Goal: Task Accomplishment & Management: Complete application form

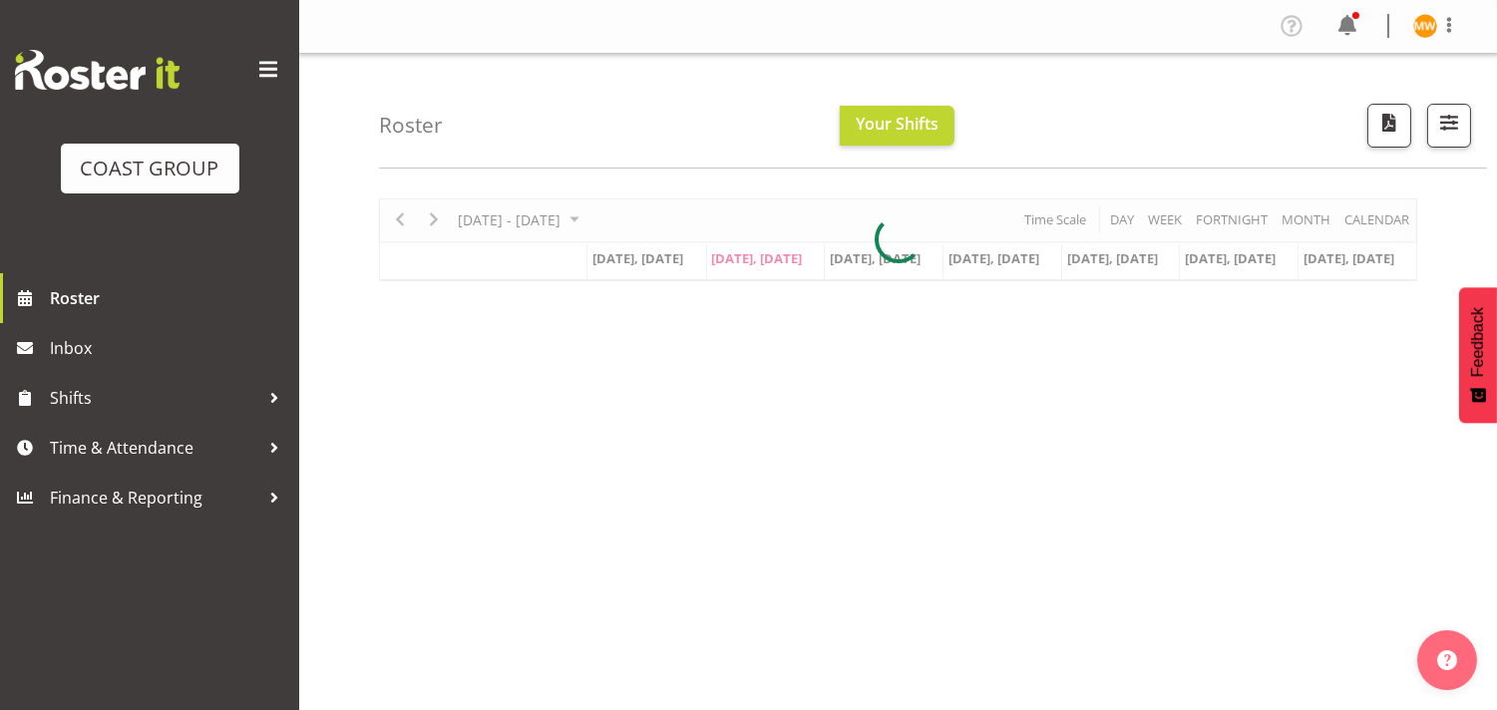
click at [372, 535] on div "Roster Your Shifts All Locations Clear CARLTON EVENTS [PERSON_NAME] [PERSON_NAM…" at bounding box center [897, 517] width 1197 height 927
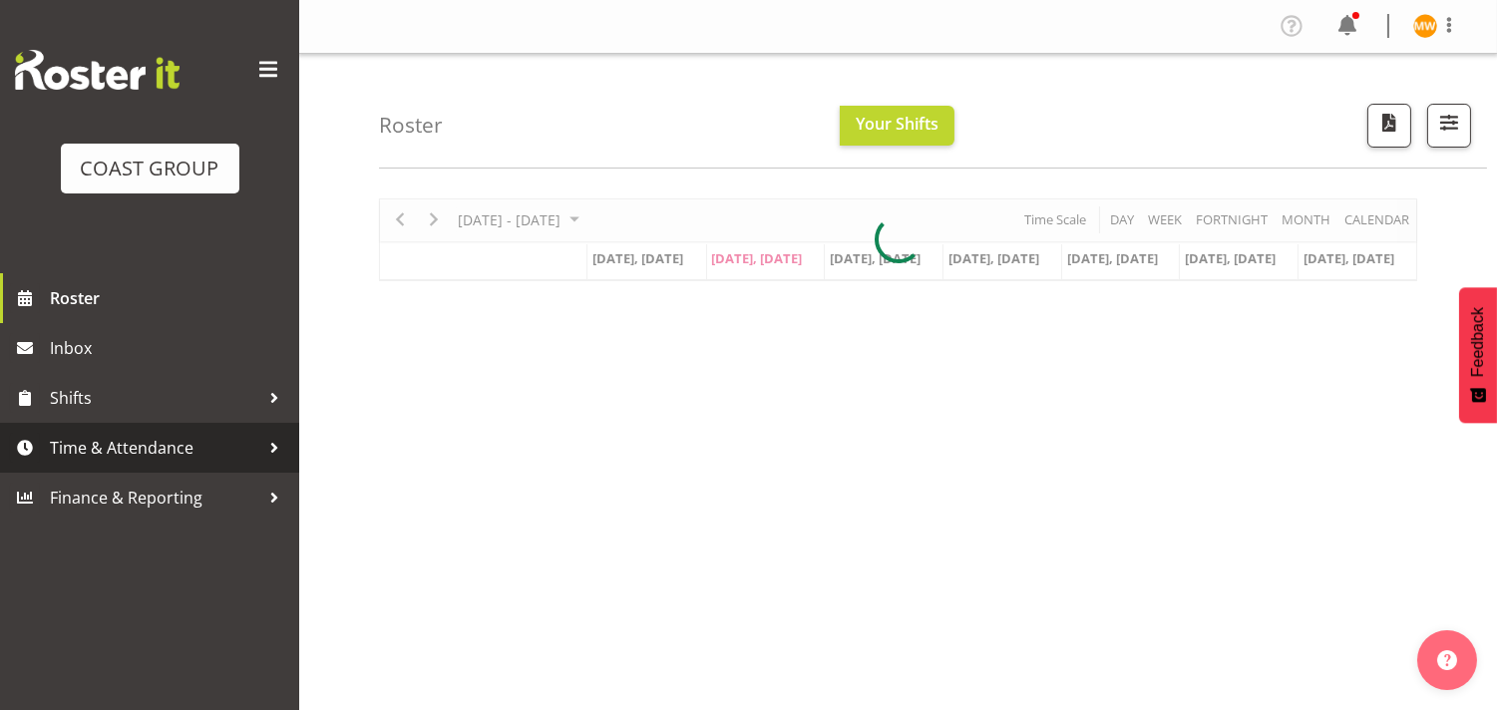
click at [133, 451] on span "Time & Attendance" at bounding box center [154, 448] width 209 height 30
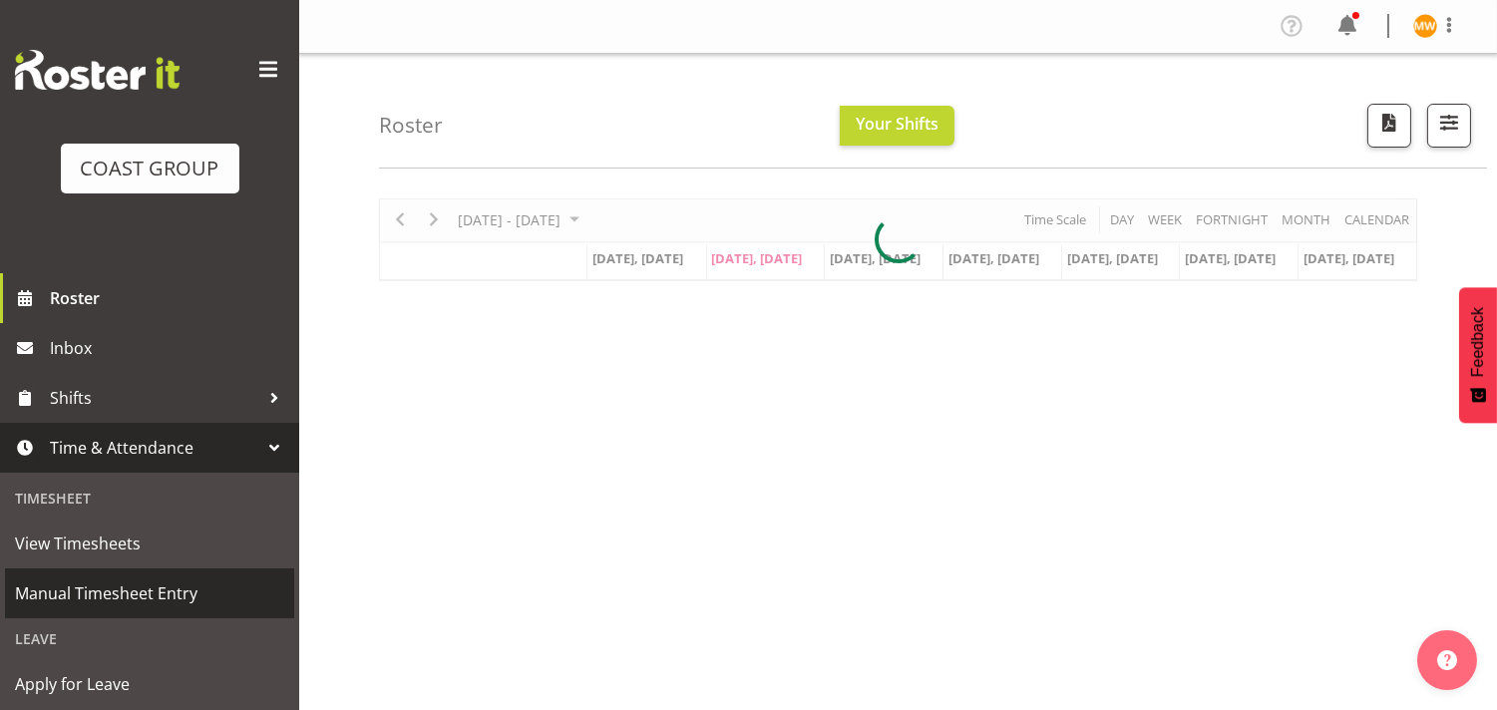
click at [150, 592] on span "Manual Timesheet Entry" at bounding box center [149, 593] width 269 height 30
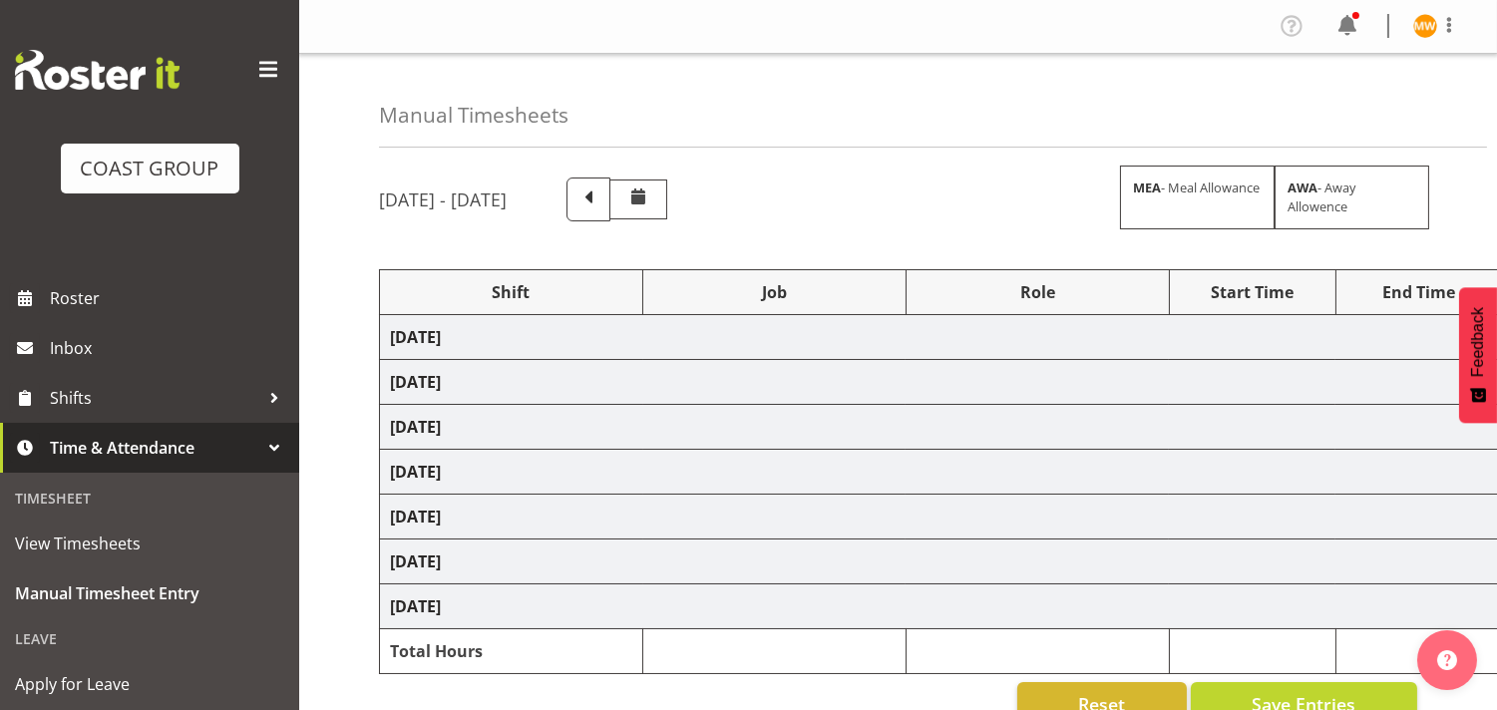
select select "80726"
select select "69"
select select "80727"
select select "9699"
select select "80728"
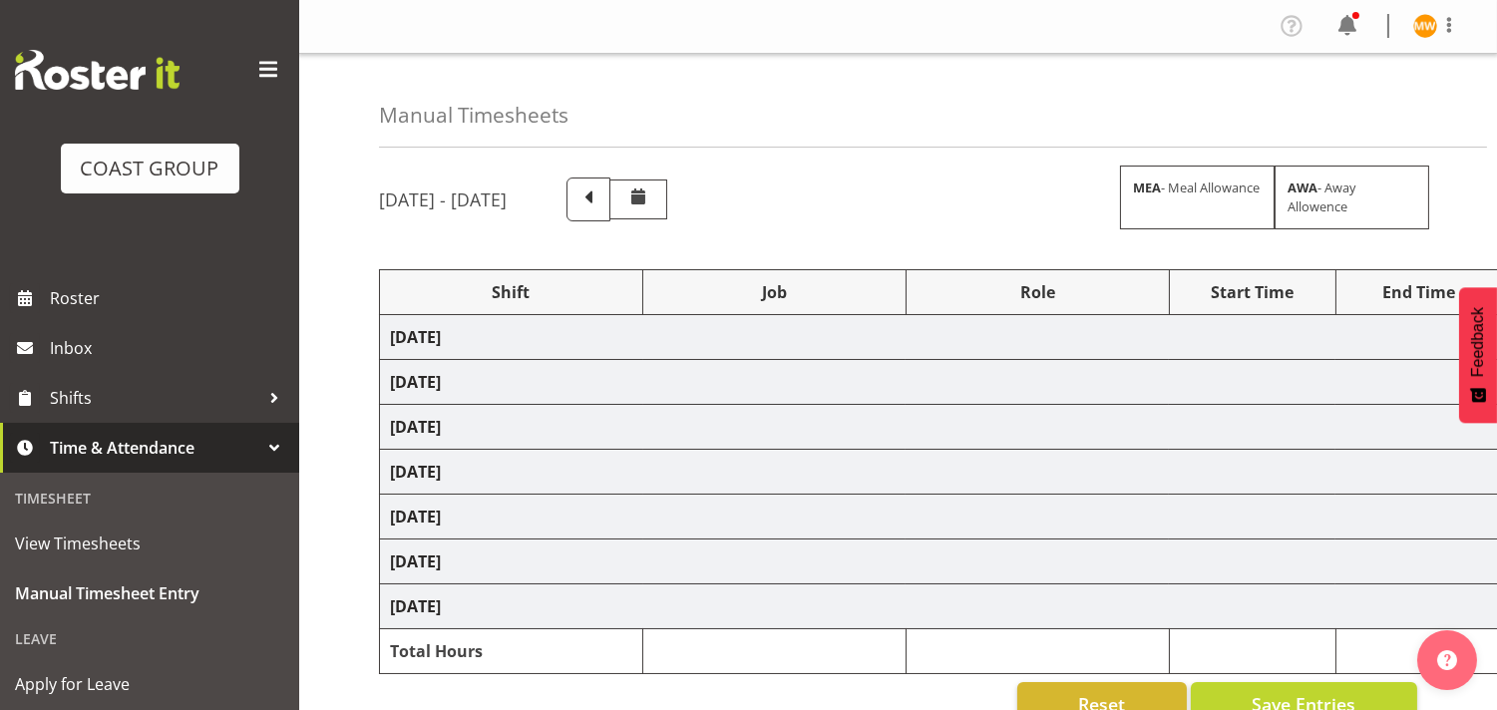
select select "69"
select select "80729"
select select "69"
select select "80730"
select select "10476"
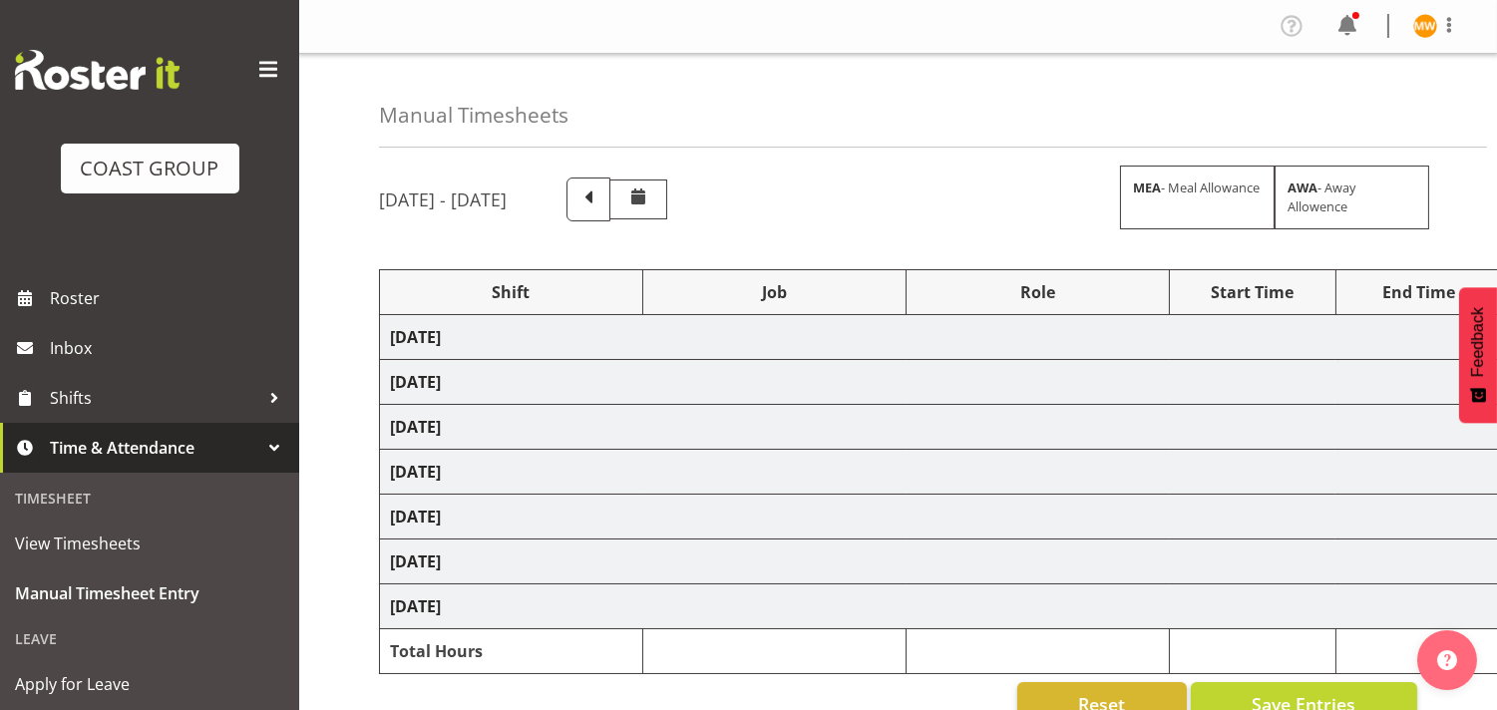
select select "80731"
select select "69"
select select "80733"
select select "10395"
select select "80735"
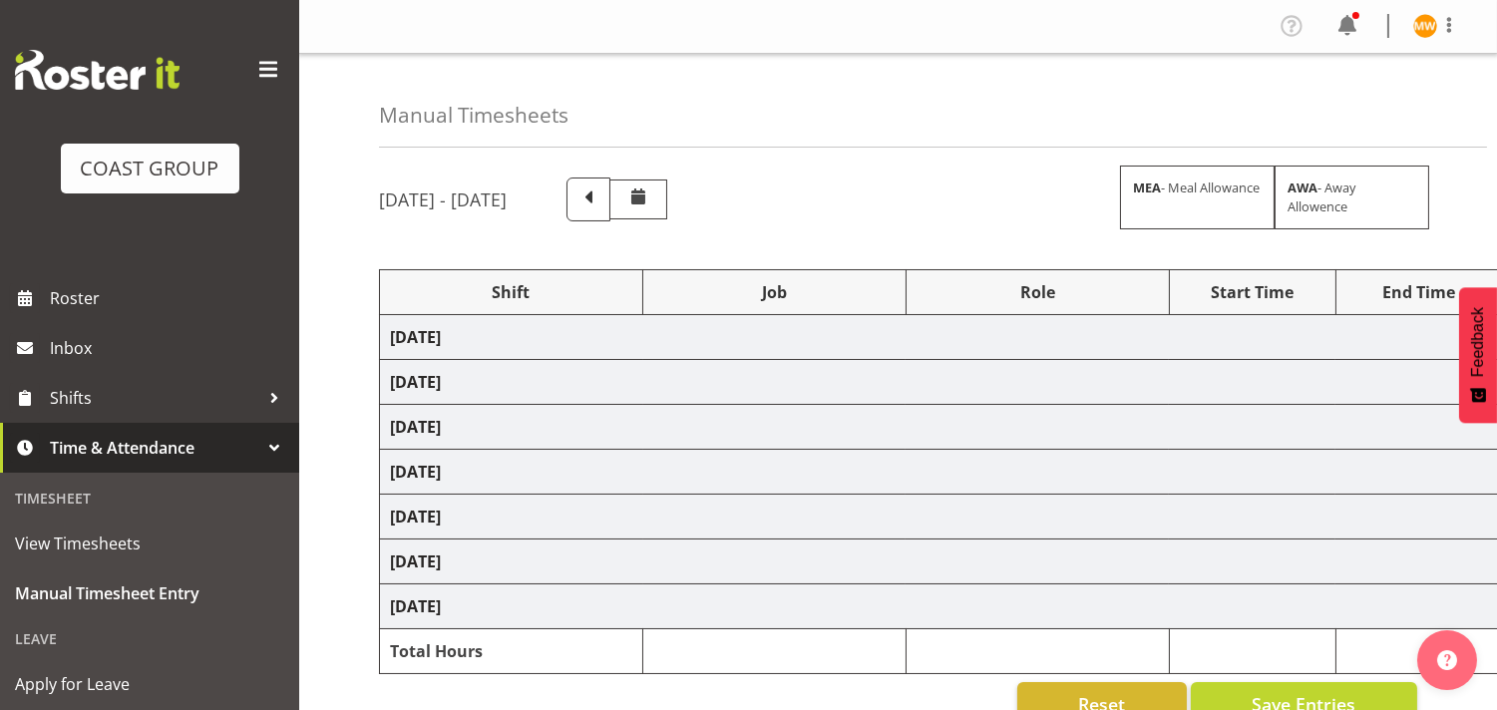
select select "9299"
select select "80739"
select select "9299"
select select "80741"
select select "69"
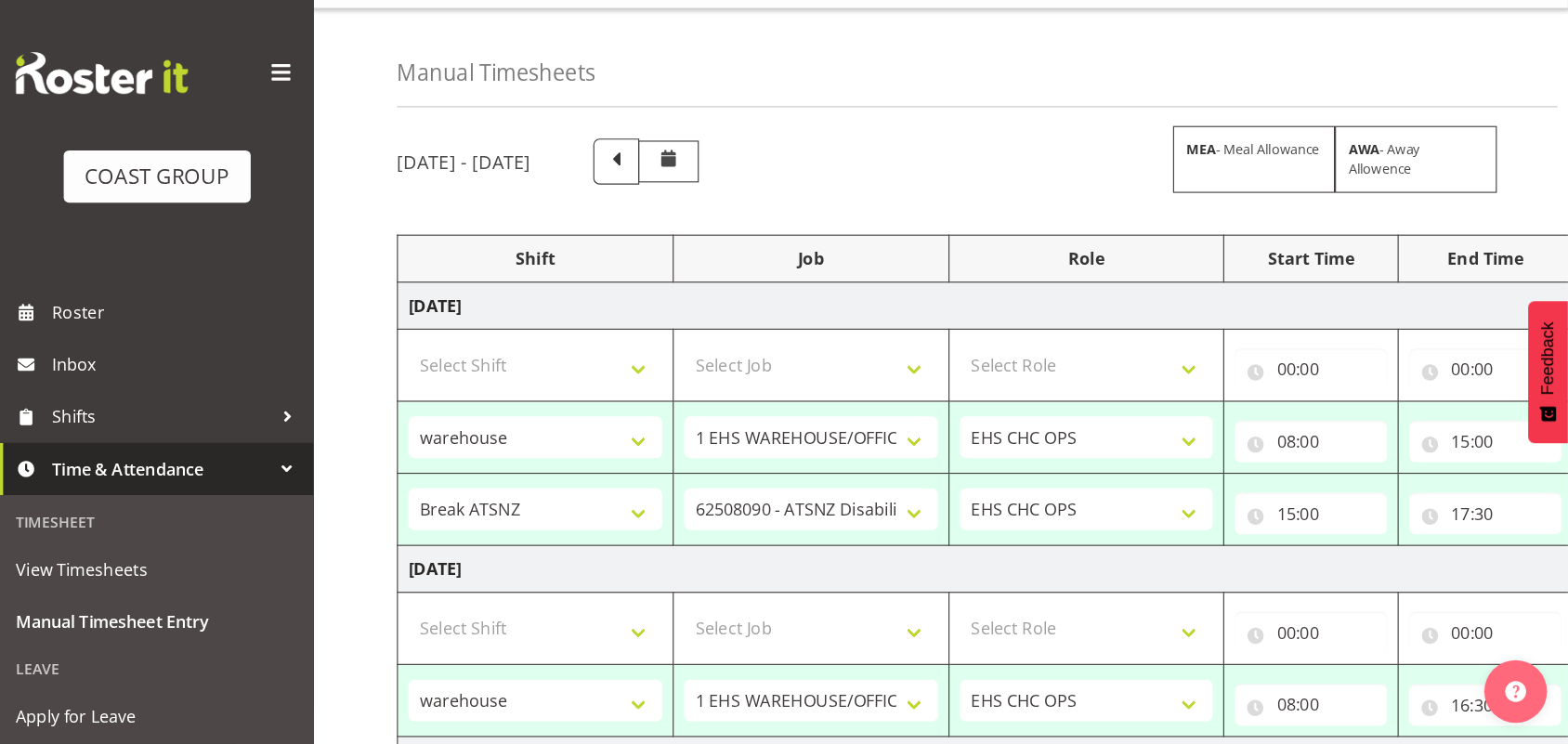
scroll to position [42, 0]
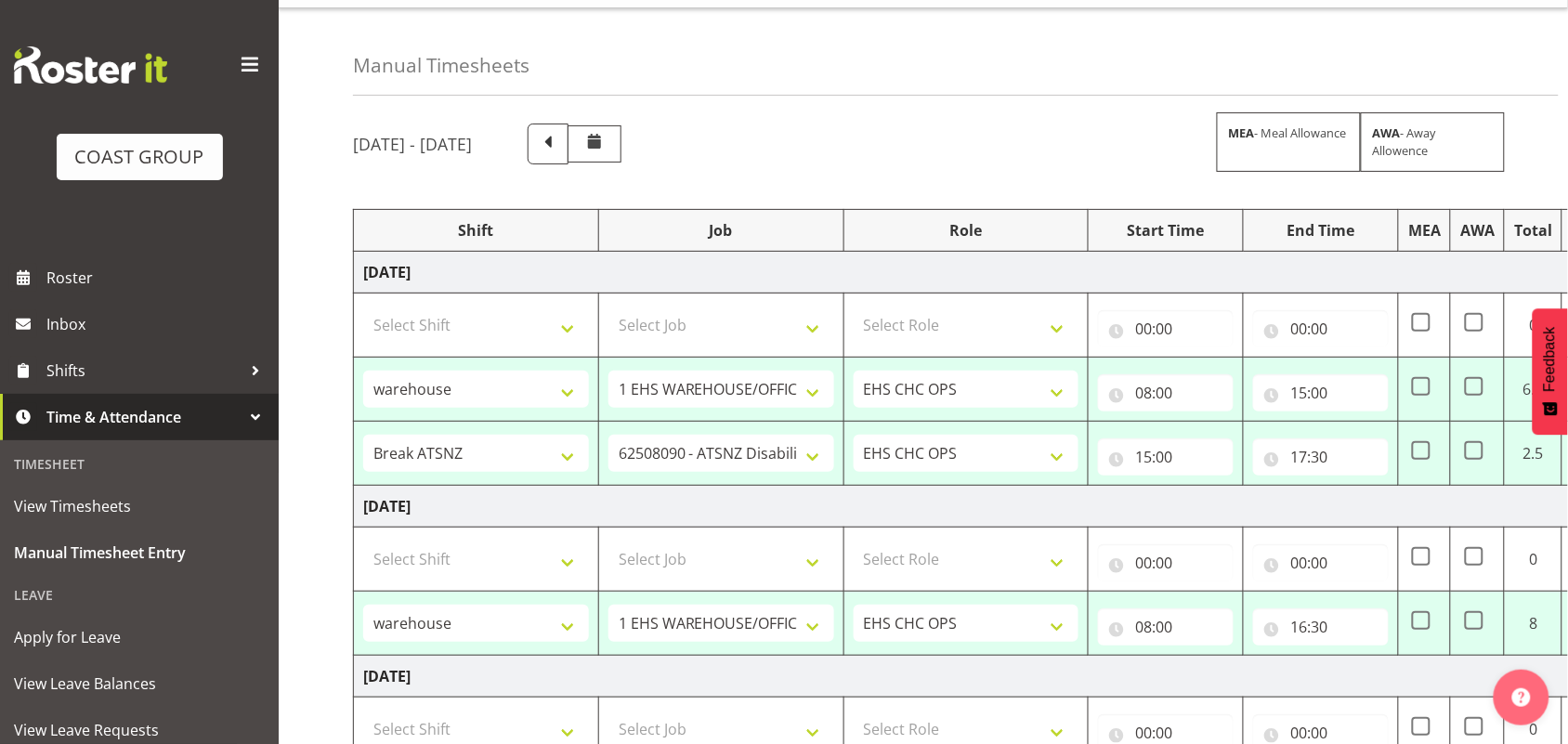
click at [1167, 157] on div "[DATE] - [DATE] MEA - Meal Allowance AWA - Away Allowence" at bounding box center [923, 144] width 1140 height 41
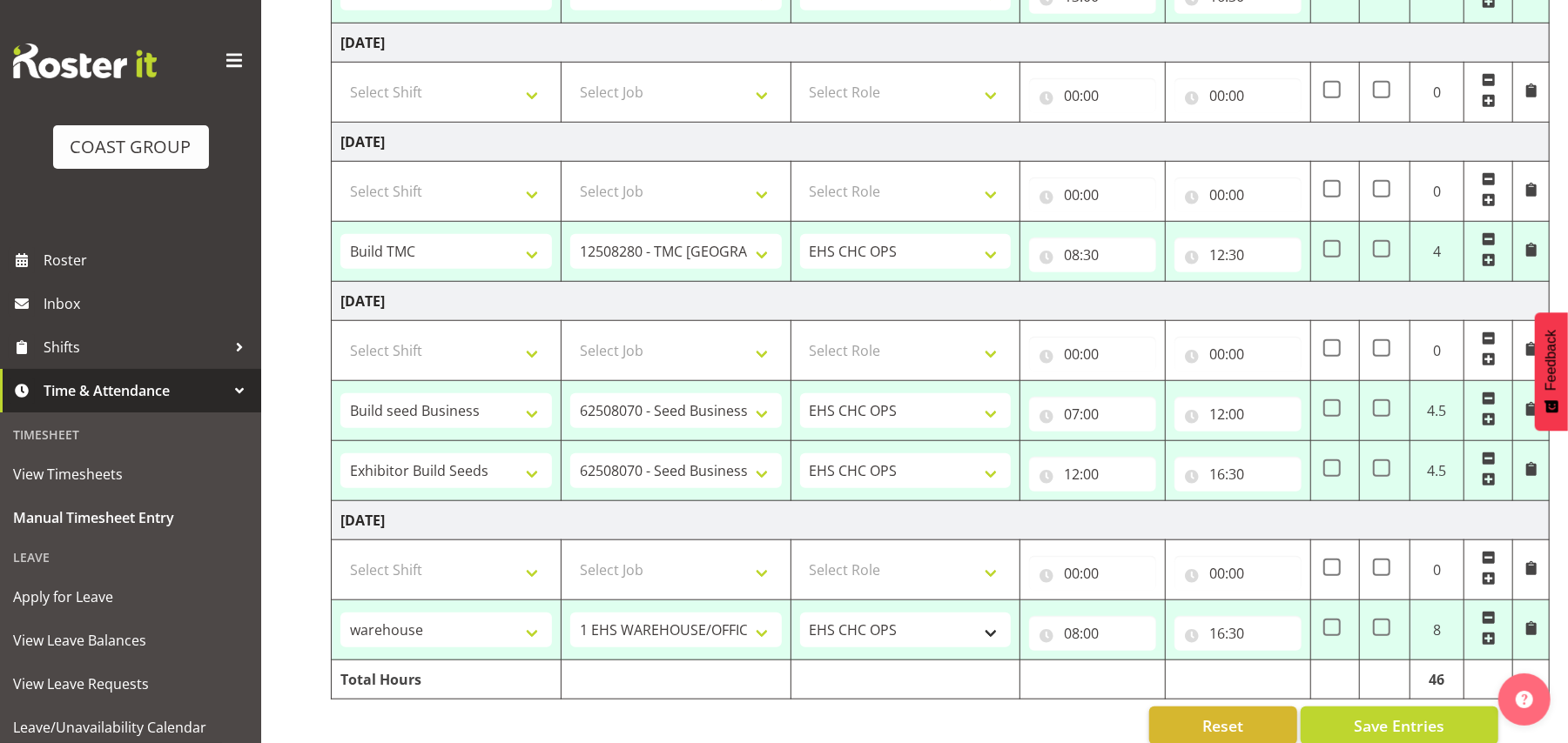
scroll to position [951, 0]
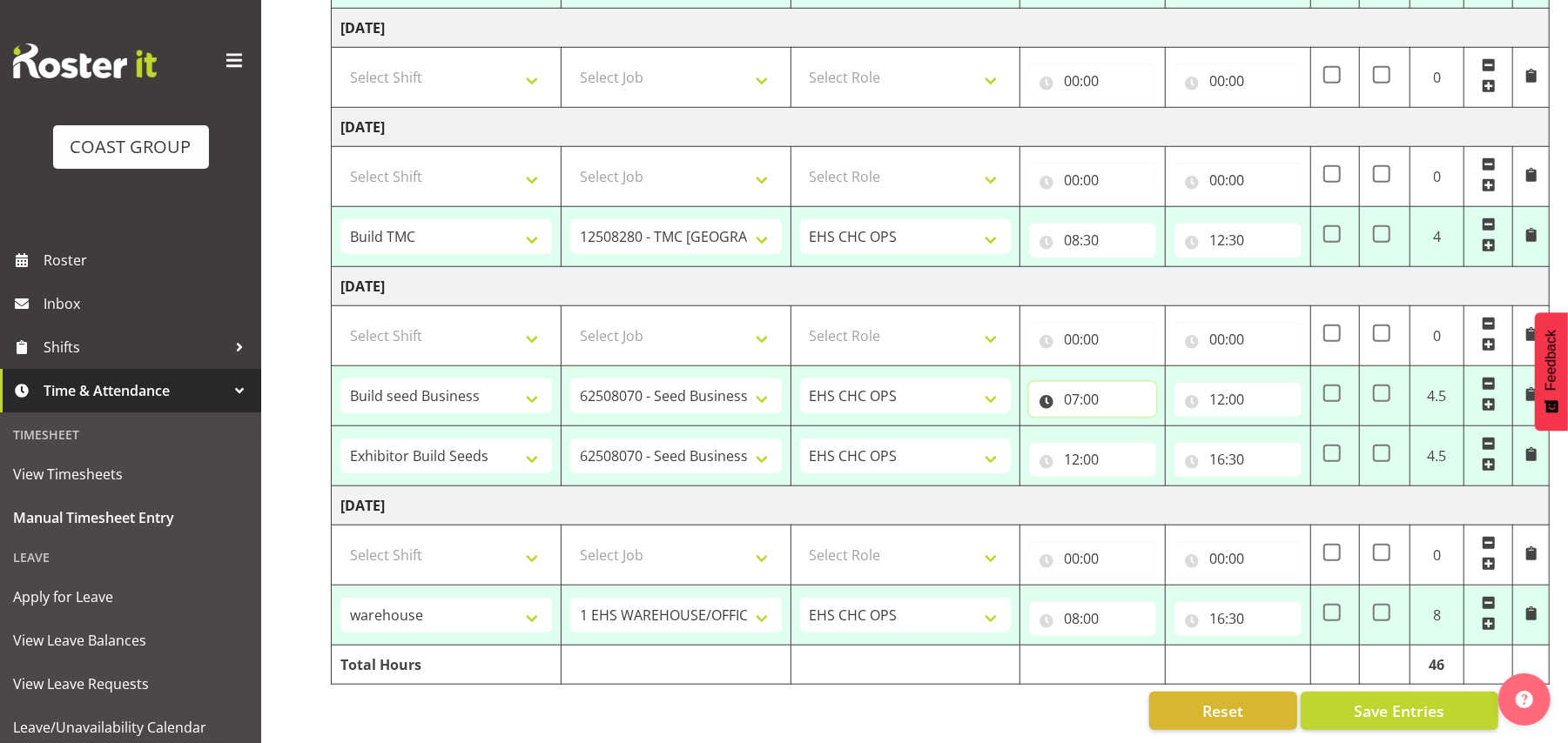
click at [1104, 382] on input "07:00" at bounding box center [1093, 400] width 127 height 35
click at [1152, 430] on select "00 01 02 03 04 05 06 07 08 09 10 11 12 13 14 15 16 17 18 19 20 21 22 23" at bounding box center [1147, 445] width 39 height 35
select select "6"
click at [1128, 428] on select "00 01 02 03 04 05 06 07 08 09 10 11 12 13 14 15 16 17 18 19 20 21 22 23" at bounding box center [1147, 445] width 39 height 35
type input "06:00"
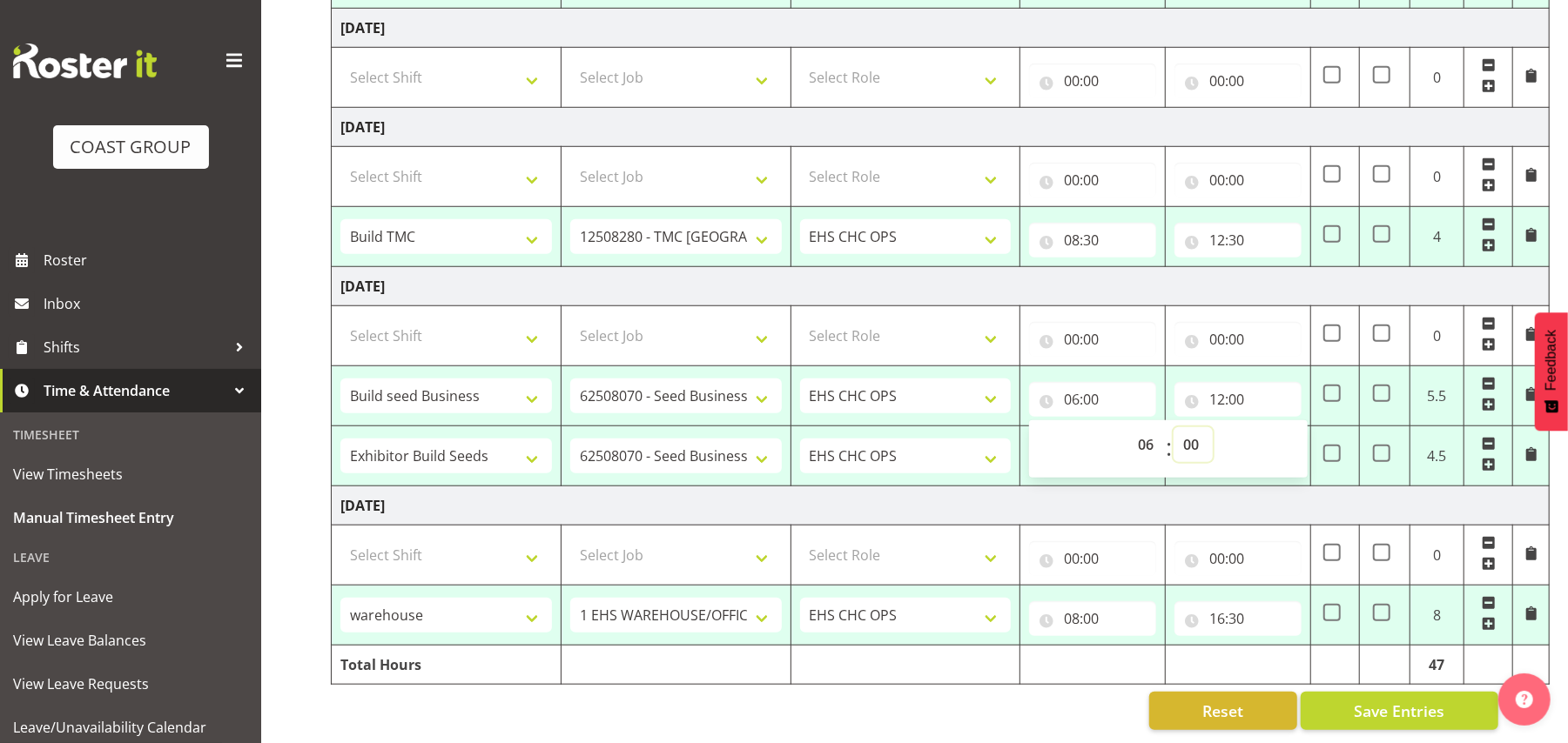
click at [1189, 428] on select "00 01 02 03 04 05 06 07 08 09 10 11 12 13 14 15 16 17 18 19 20 21 22 23 24 25 2…" at bounding box center [1193, 445] width 39 height 35
select select "30"
click at [1173, 428] on select "00 01 02 03 04 05 06 07 08 09 10 11 12 13 14 15 16 17 18 19 20 21 22 23 24 25 2…" at bounding box center [1193, 445] width 39 height 35
type input "06:30"
click at [1213, 491] on td "[DATE]" at bounding box center [940, 506] width 1218 height 39
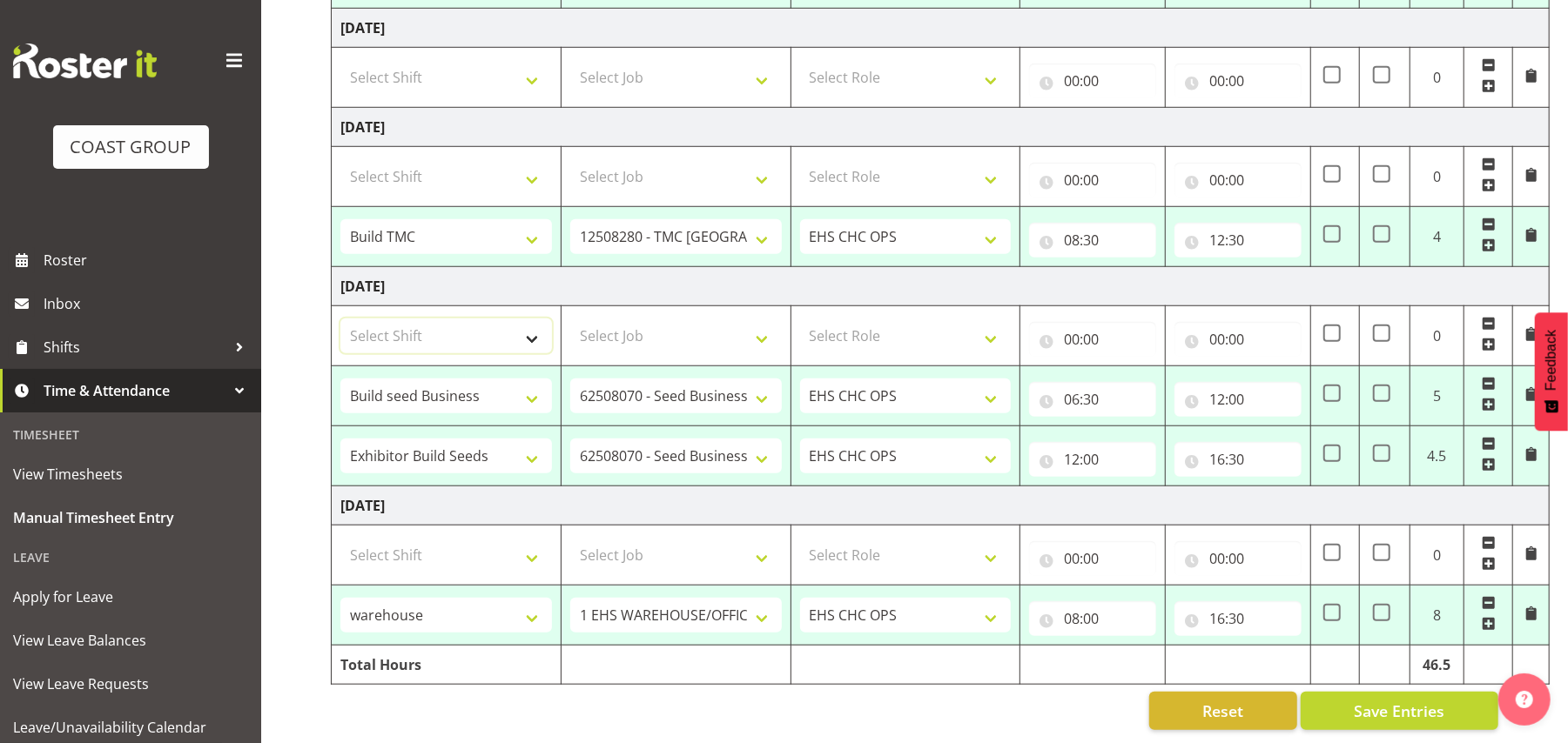
click at [420, 319] on select "Select Shift Break AHICE Break ATSNZ Break All Blacks casual Break Arts [PERSON…" at bounding box center [446, 336] width 211 height 35
click at [712, 319] on select "Select Job 1 Carlton Events 1 [PERSON_NAME][GEOGRAPHIC_DATA] 1 [PERSON_NAME][GE…" at bounding box center [676, 336] width 211 height 35
click at [890, 267] on td "[DATE]" at bounding box center [940, 286] width 1218 height 39
click at [1306, 619] on span "Save Entries" at bounding box center [1399, 712] width 91 height 23
select select "80726"
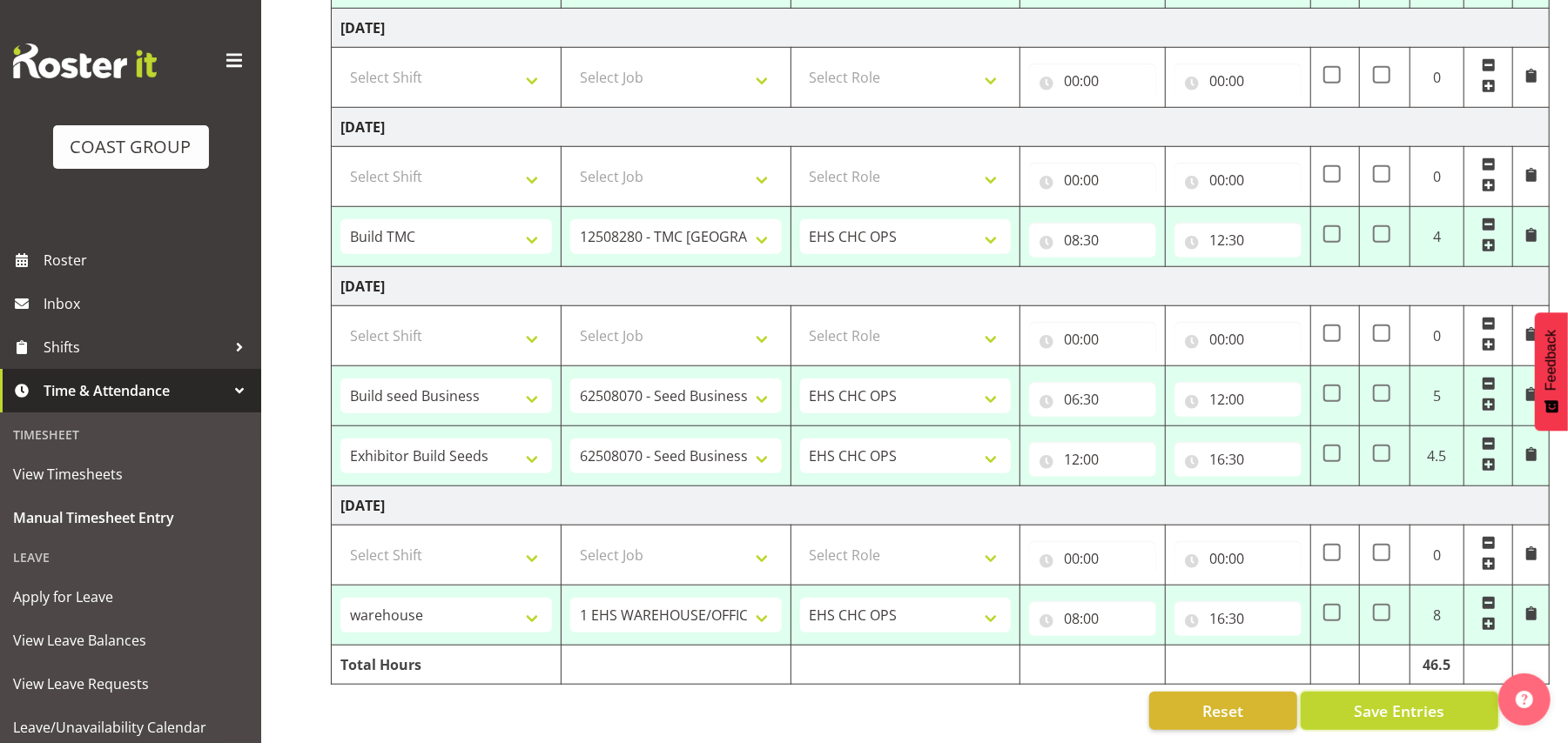
select select "69"
type input "08:00"
type input "15:00"
select select "80727"
select select "9699"
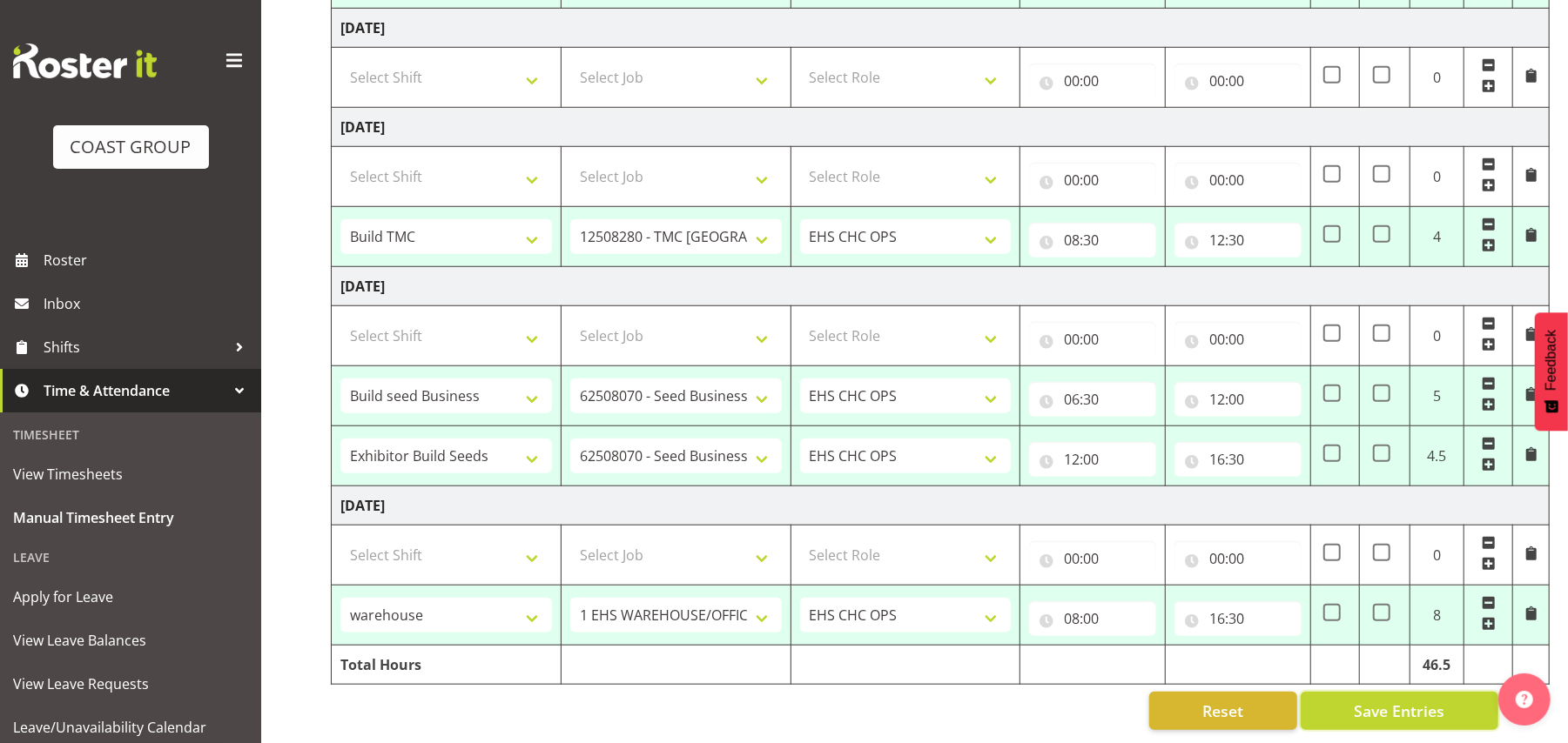
type input "15:00"
type input "17:30"
select select "80728"
select select "69"
type input "08:00"
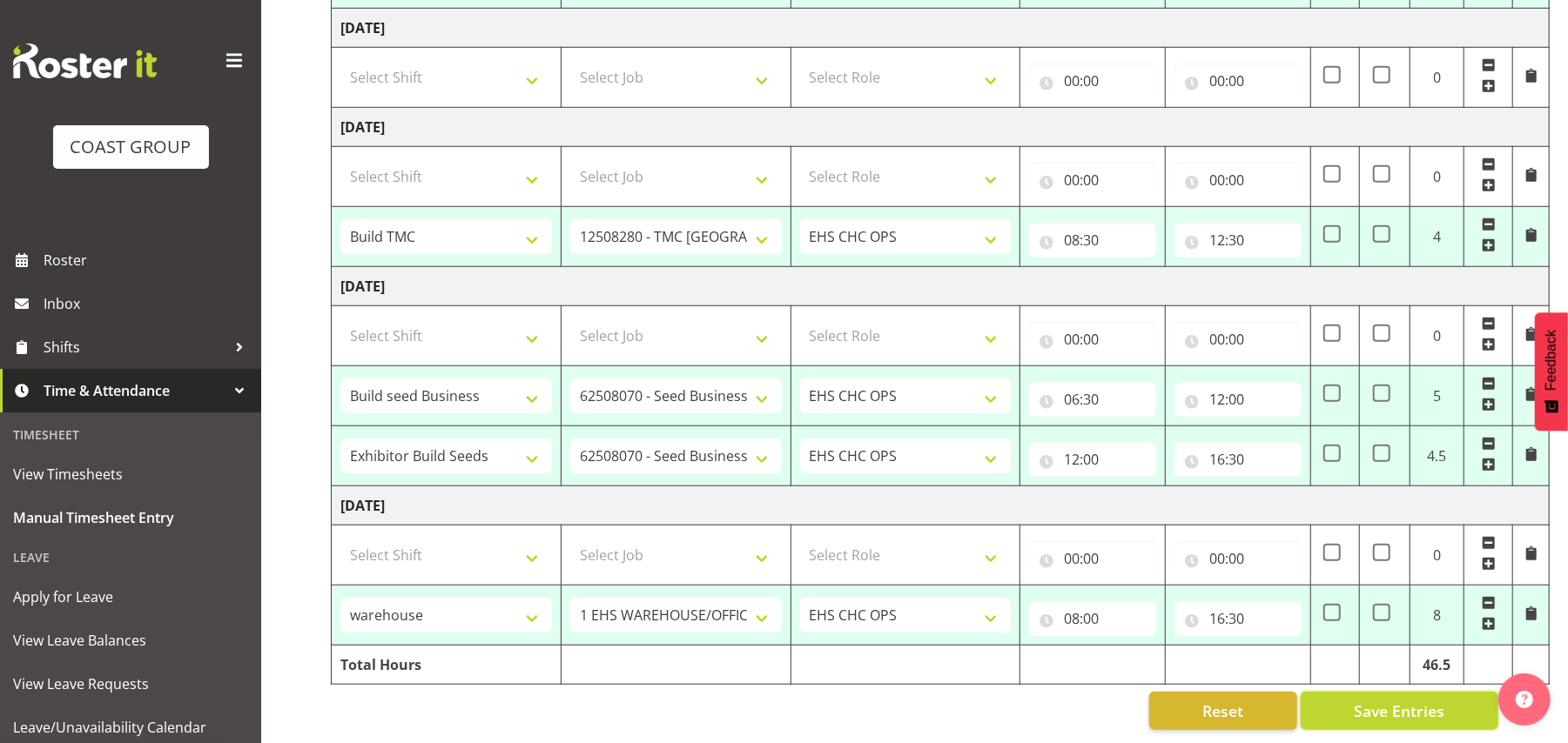
type input "16:30"
select select "80729"
select select "69"
type input "08:00"
type input "10:15"
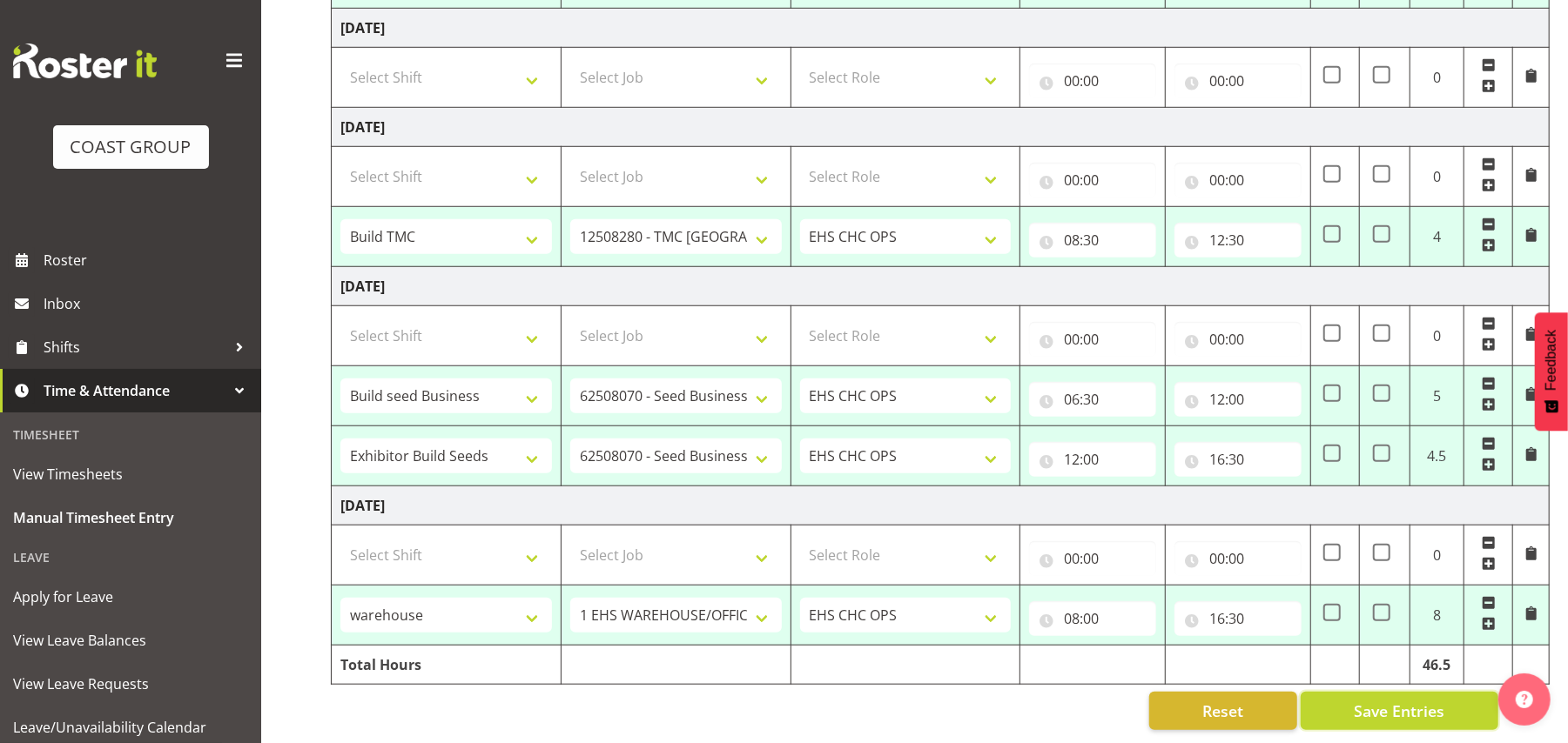
select select "80730"
select select "10476"
type input "10:15"
type input "13:00"
select select "80731"
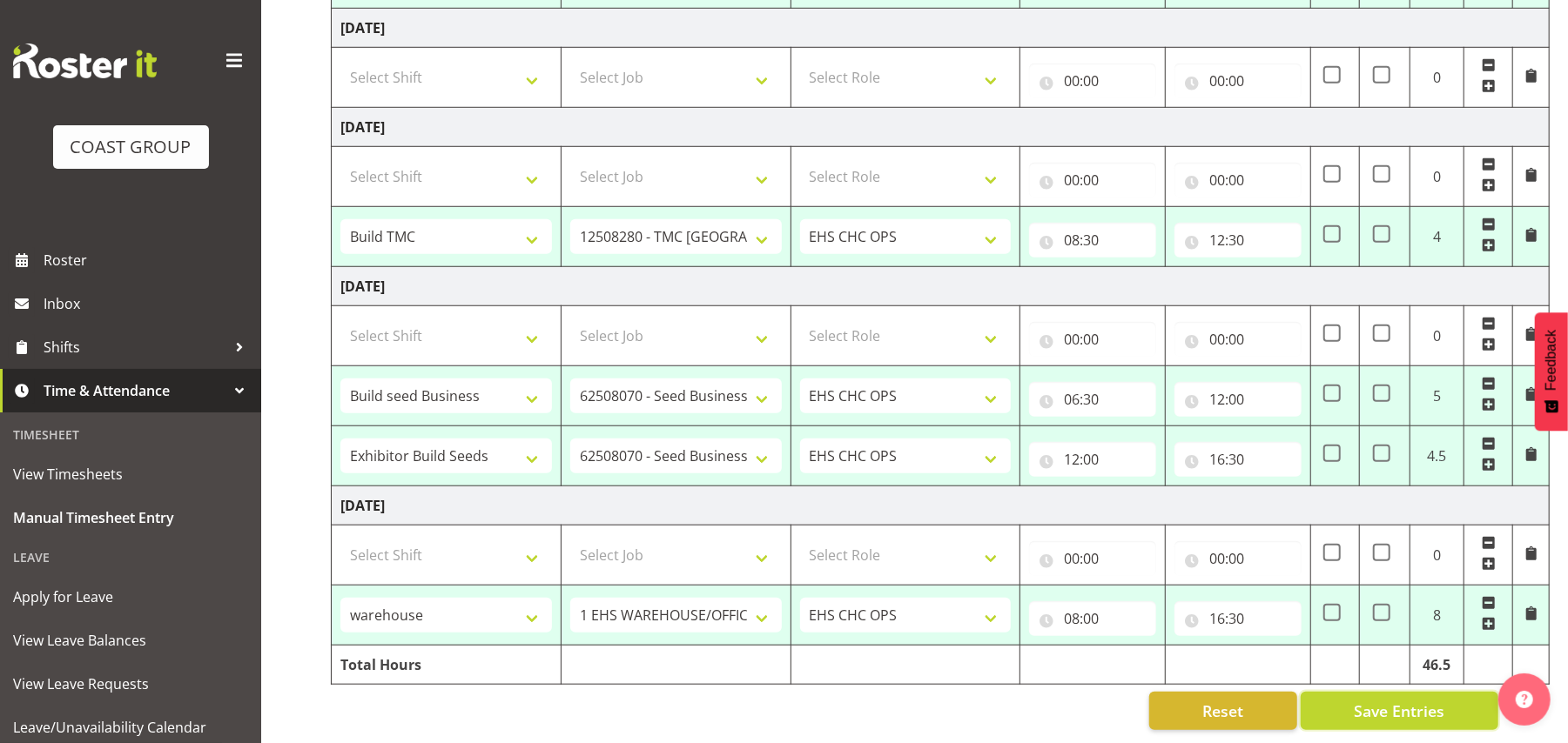
select select "69"
type input "13:00"
type input "16:30"
select select "80733"
select select "10395"
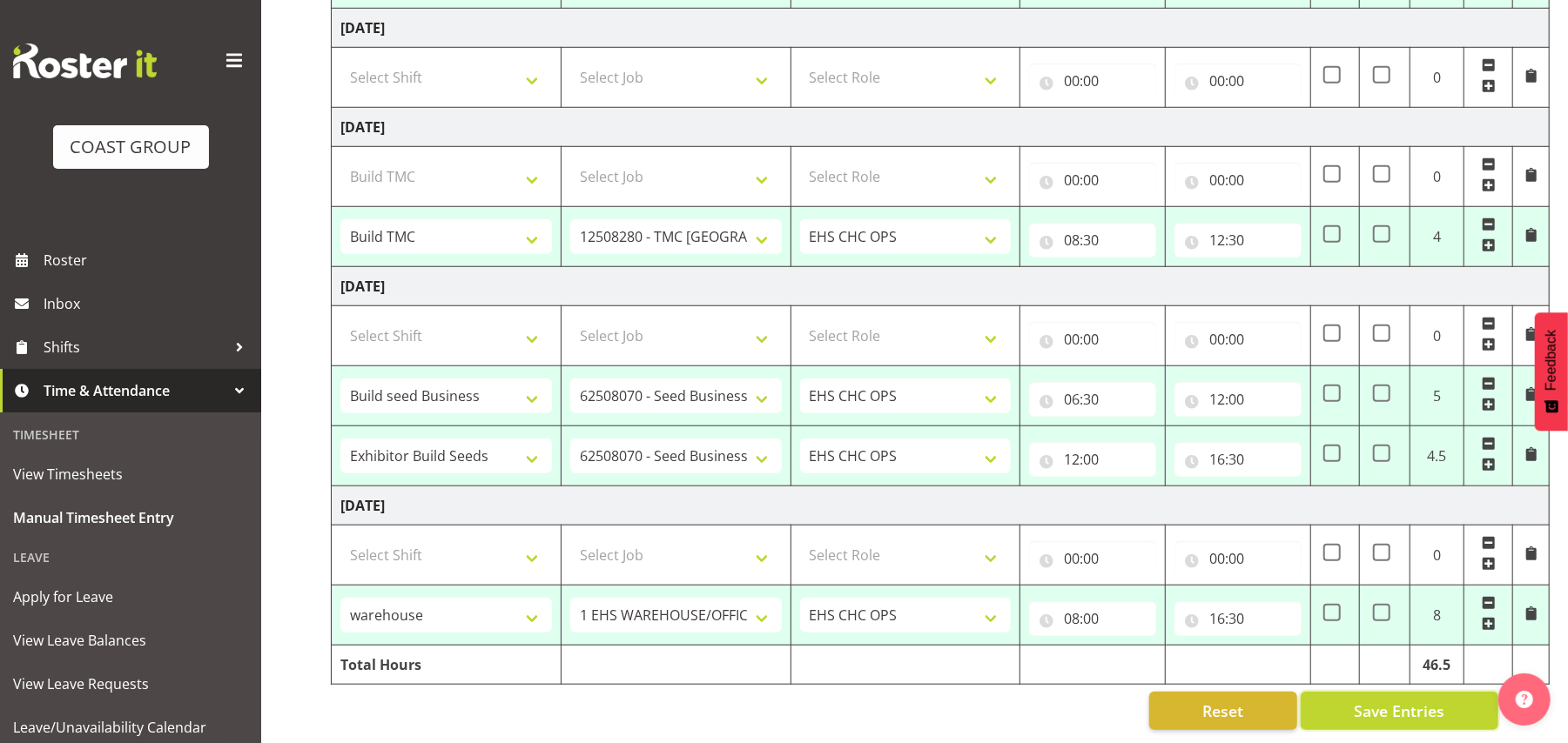
type input "08:30"
type input "12:30"
select select "80735"
select select "9299"
type input "06:30"
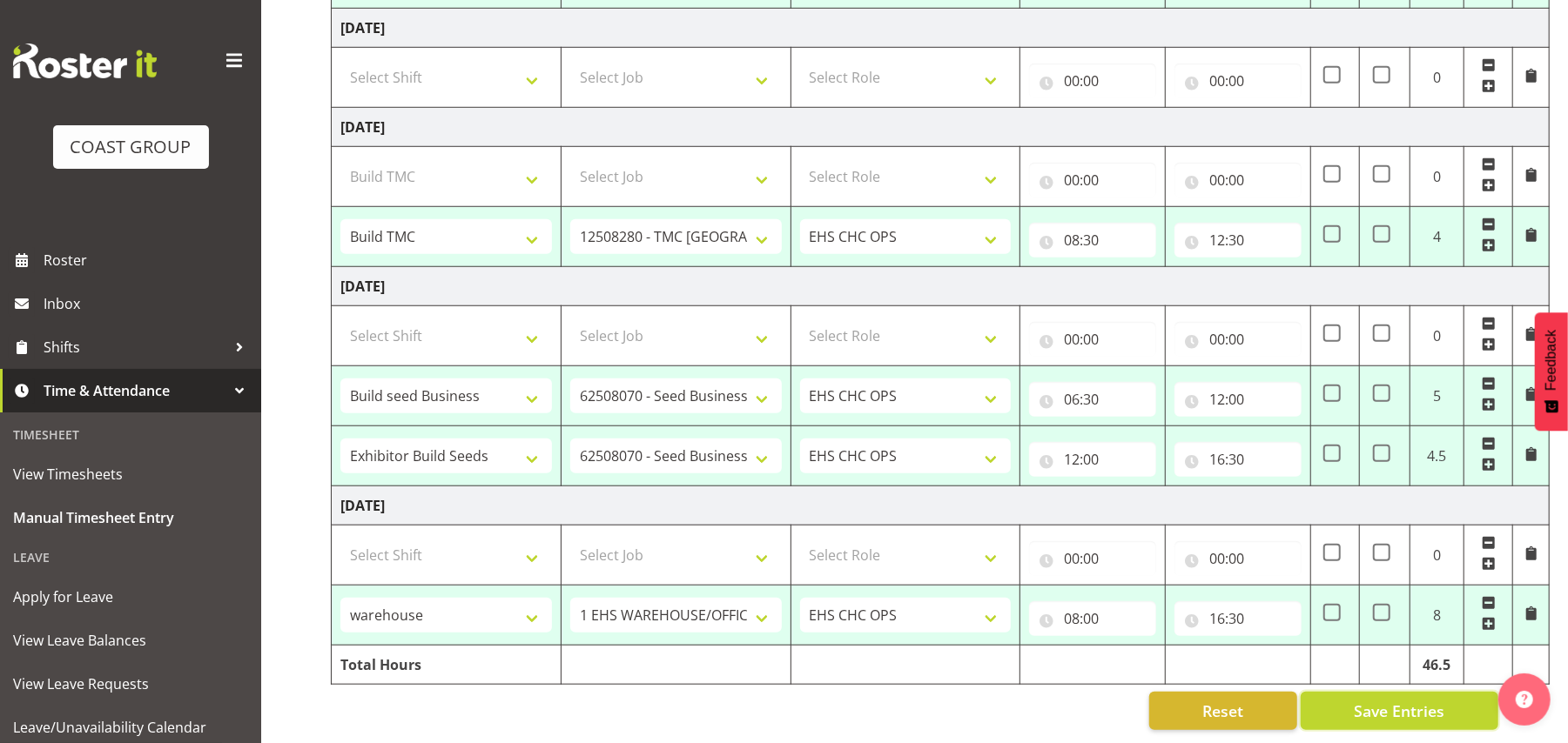
type input "12:00"
select select "80739"
type input "12:00"
type input "16:30"
select select "80741"
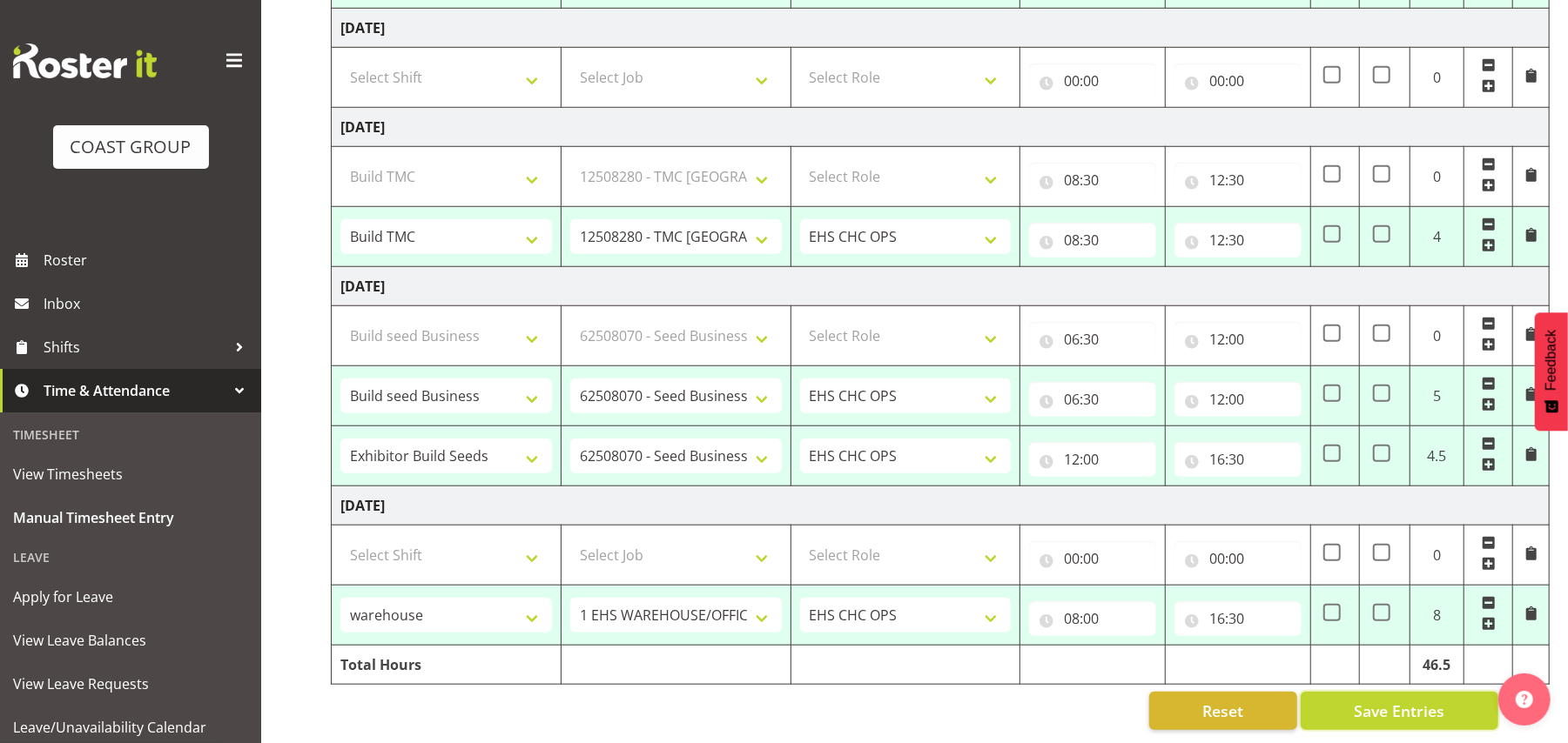
select select "69"
type input "08:00"
type input "16:30"
select select "80728"
select select "69"
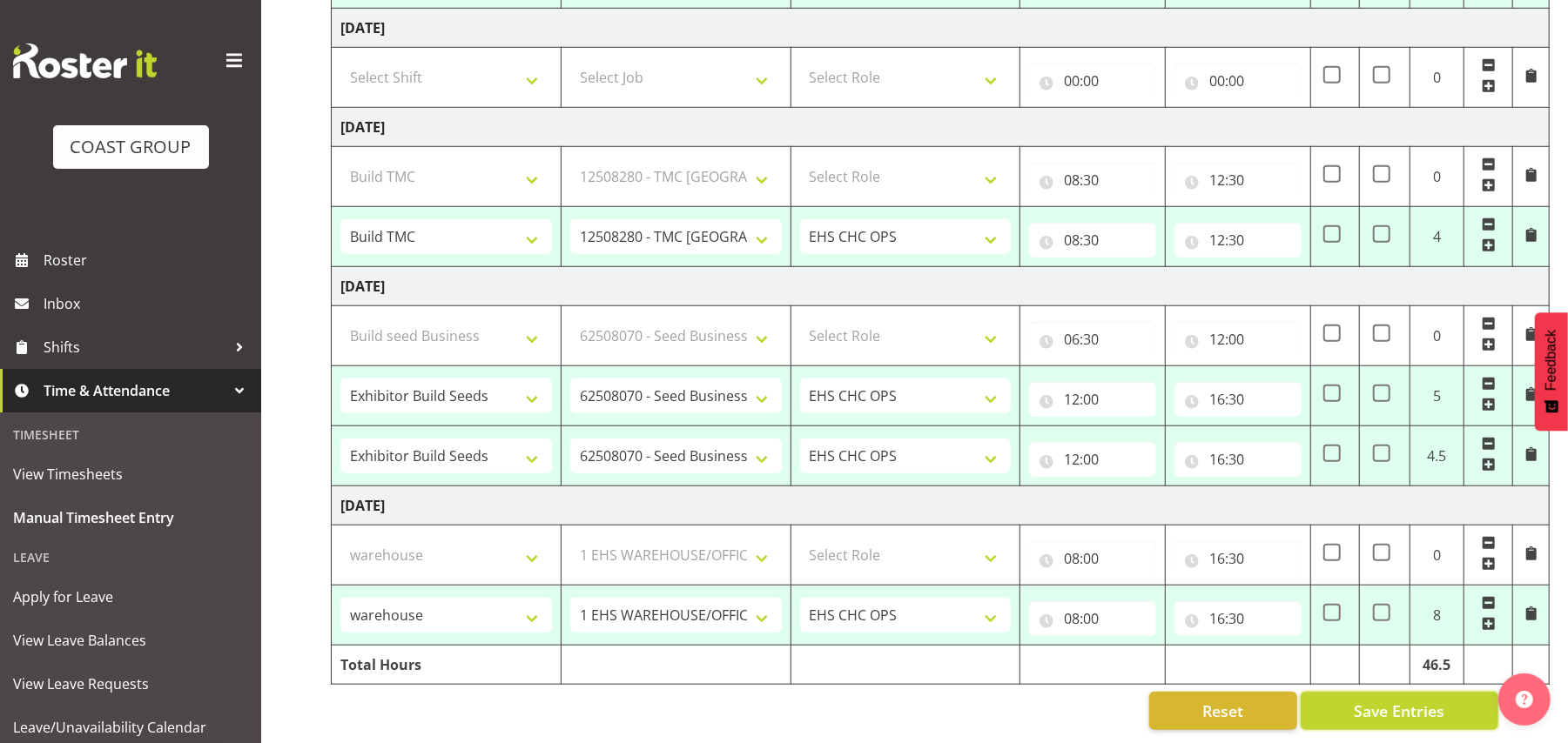
select select "80729"
select select "69"
select select "80730"
select select "10476"
select select "80731"
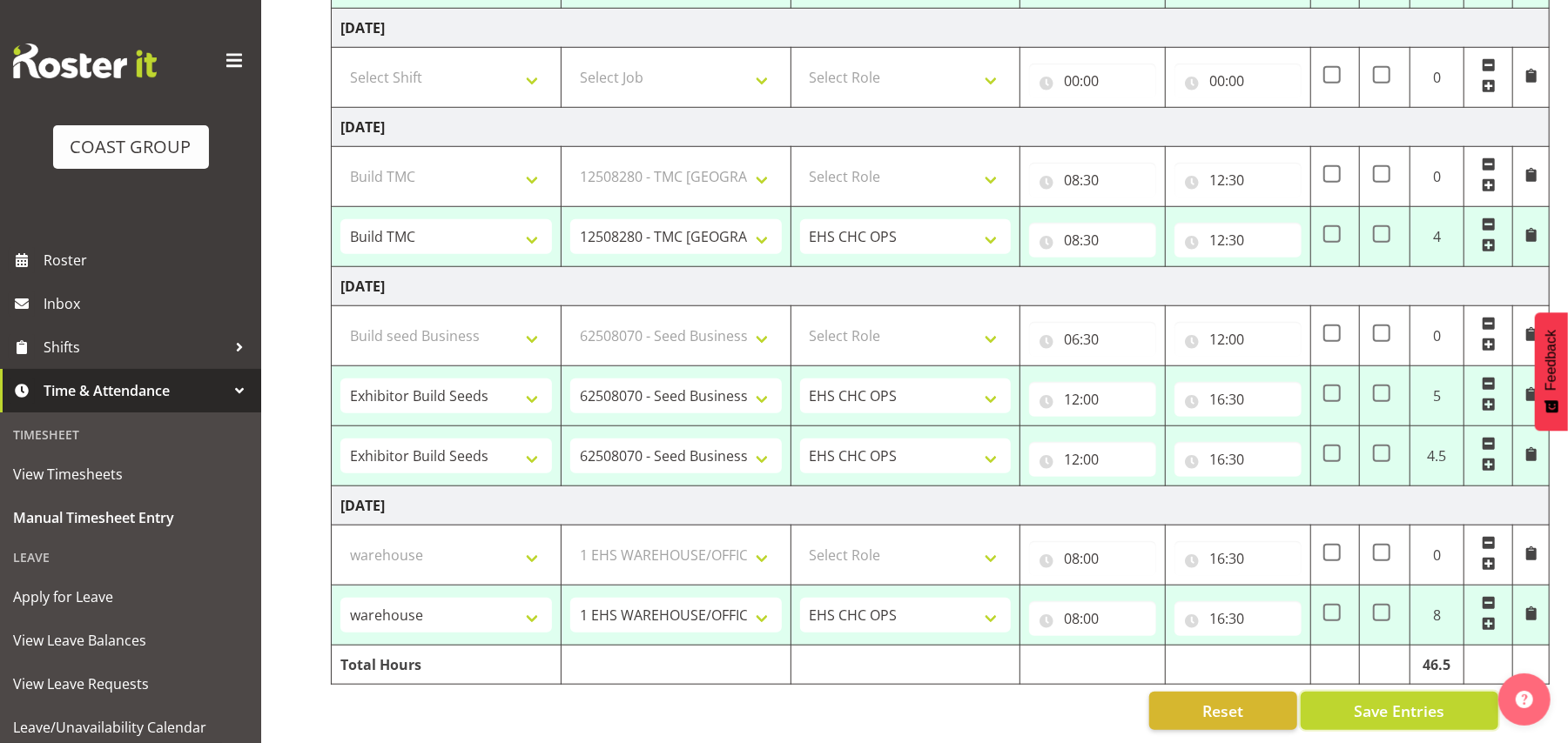
select select "69"
select select "80733"
select select "10395"
select select "80735"
select select "9299"
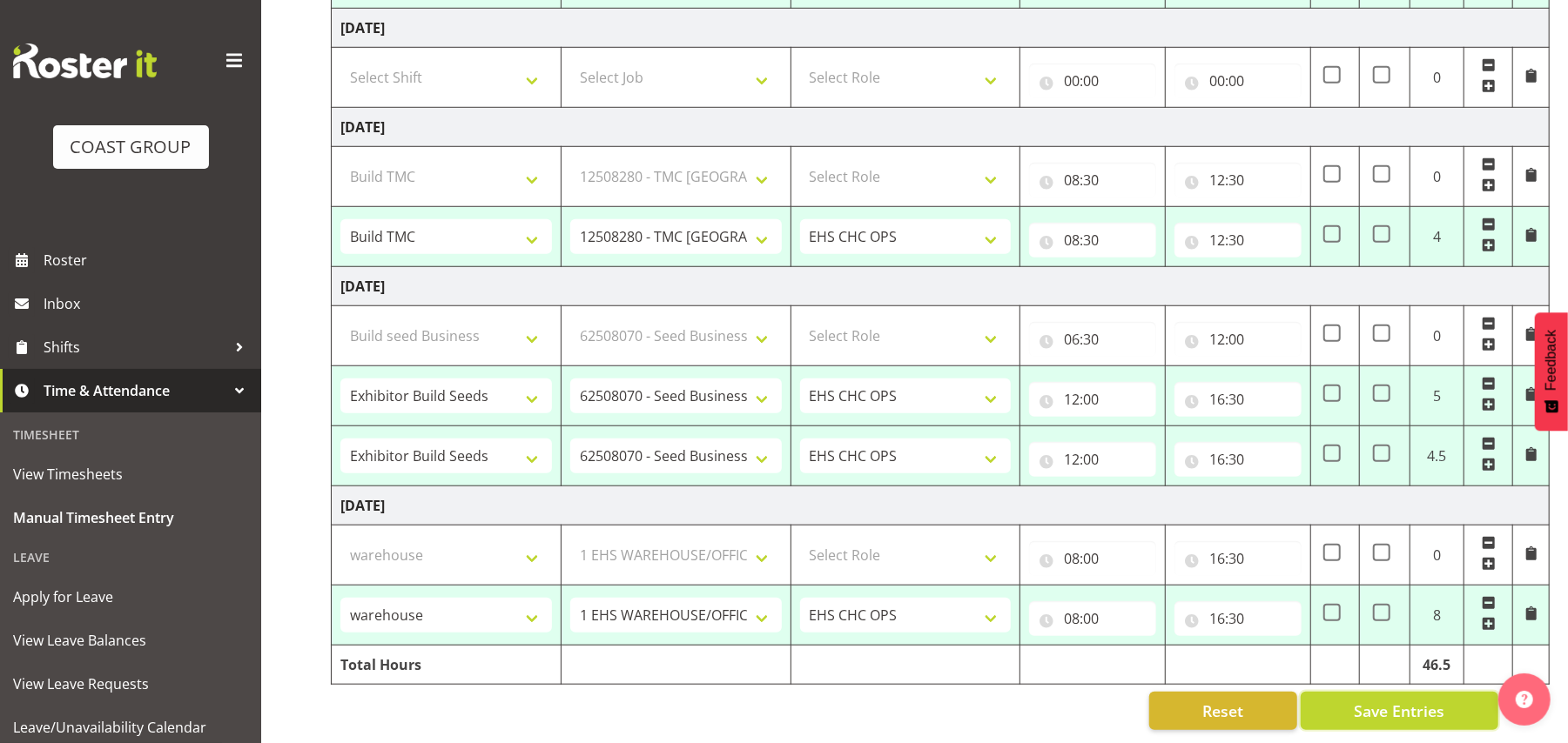
select select "80739"
select select "9299"
select select "80741"
select select "69"
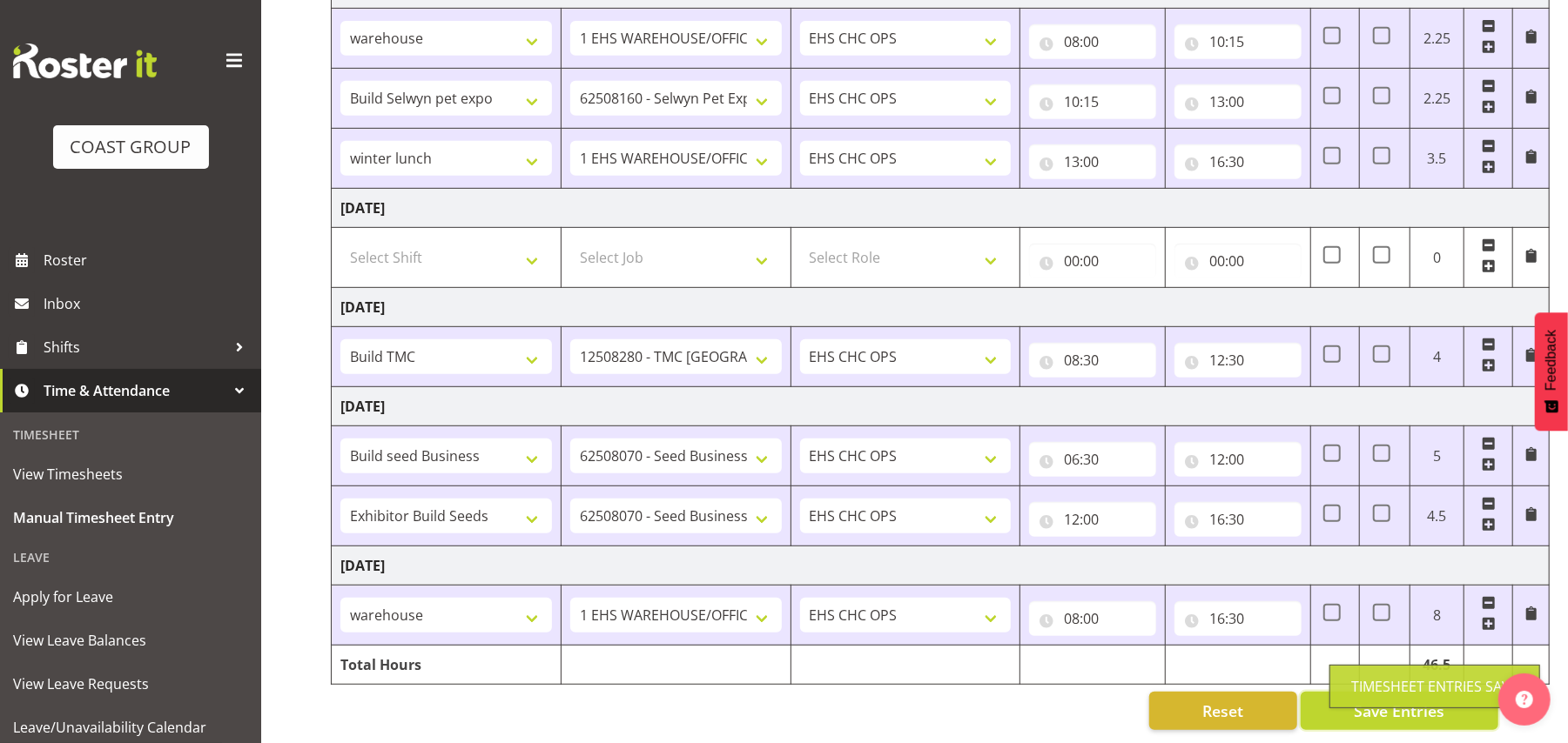
scroll to position [8, 0]
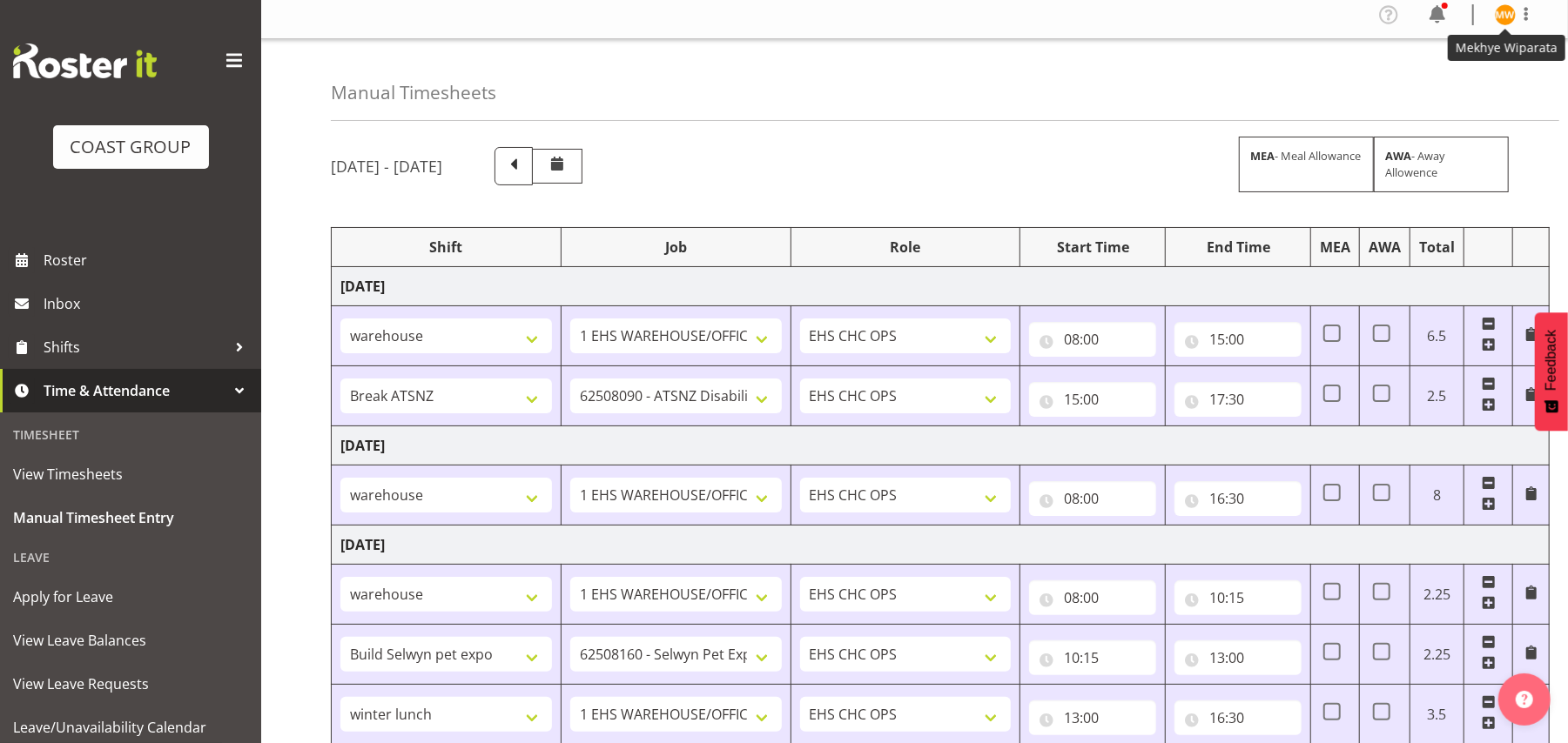
click at [1306, 16] on img at bounding box center [1505, 15] width 21 height 21
click at [1306, 68] on link "Log Out" at bounding box center [1452, 84] width 167 height 31
